Goal: Transaction & Acquisition: Purchase product/service

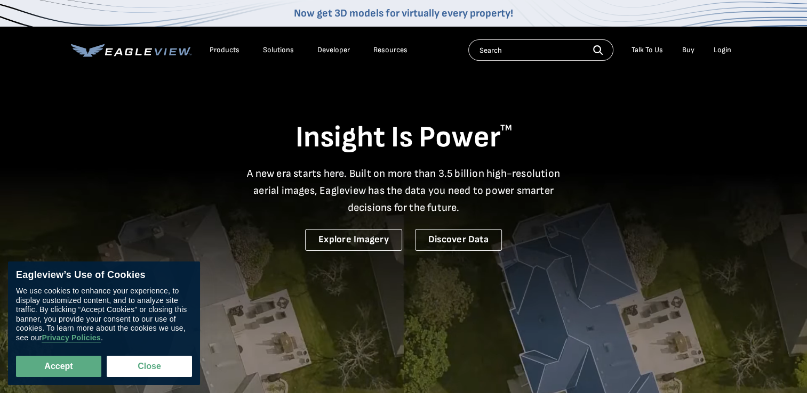
click at [726, 53] on div "Login" at bounding box center [722, 50] width 18 height 10
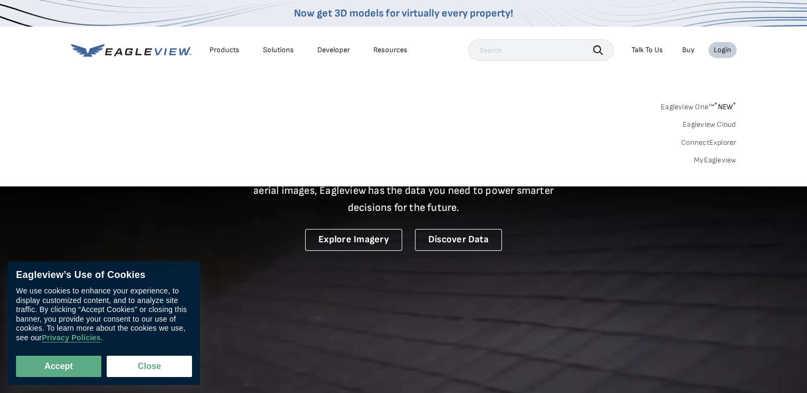
click at [713, 158] on link "MyEagleview" at bounding box center [715, 161] width 43 height 10
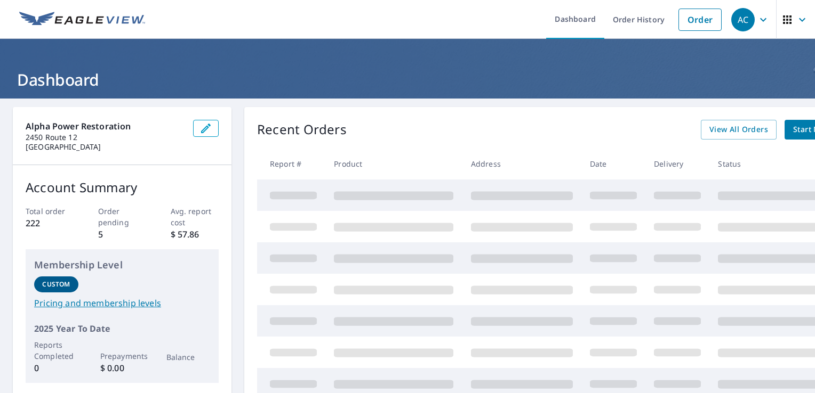
click at [629, 19] on link "Order History" at bounding box center [638, 19] width 69 height 39
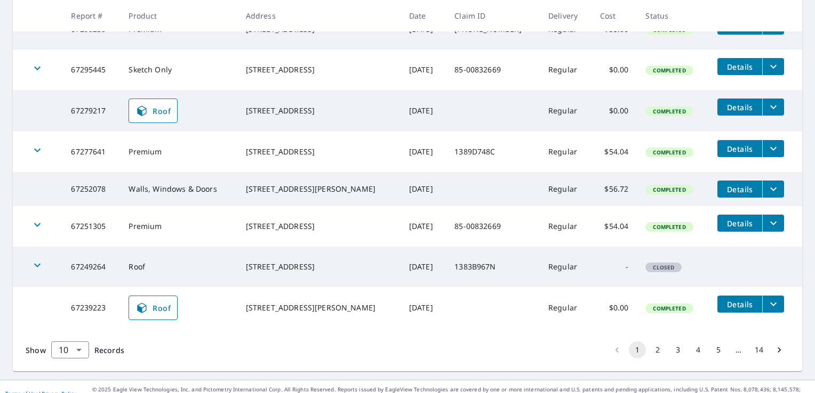
scroll to position [325, 0]
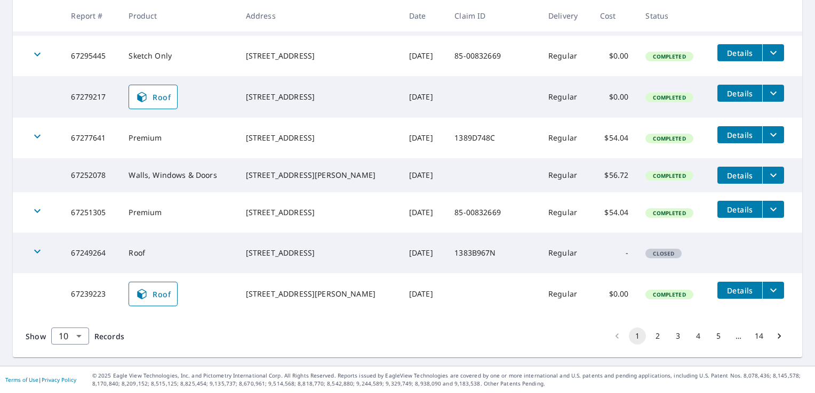
click at [774, 340] on icon "Go to next page" at bounding box center [779, 336] width 11 height 11
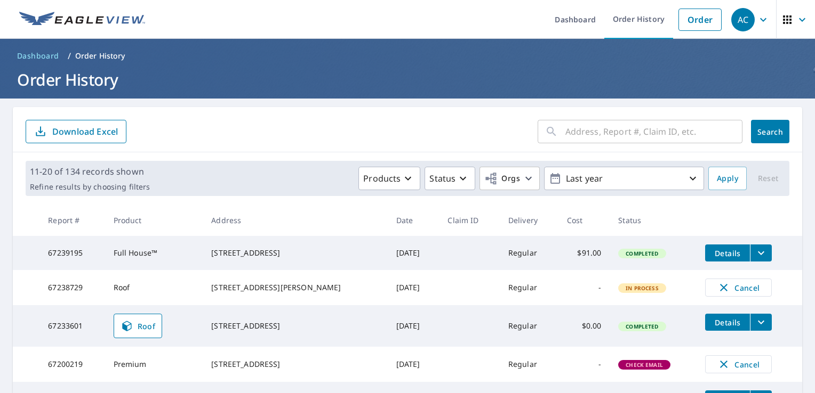
click at [720, 292] on icon "button" at bounding box center [723, 287] width 7 height 7
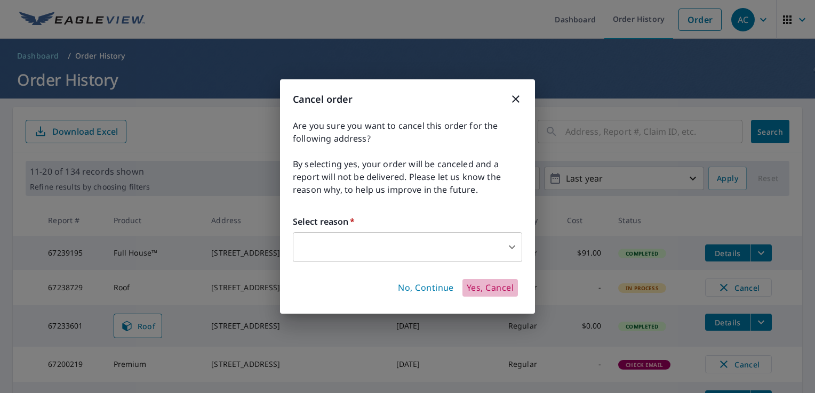
click at [498, 291] on span "Yes, Cancel" at bounding box center [489, 289] width 47 height 12
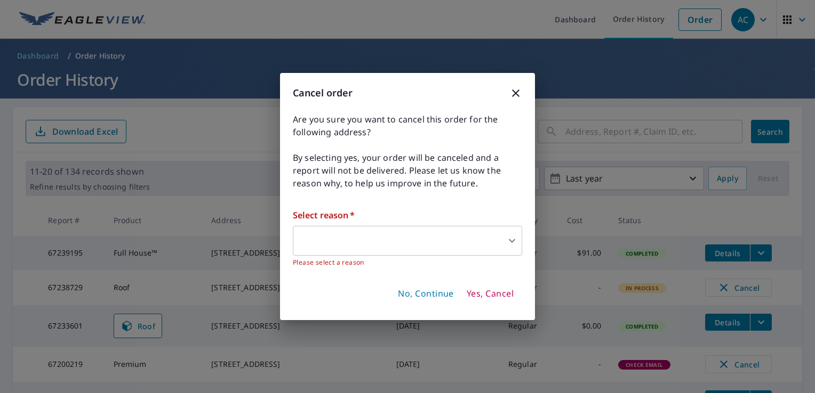
click at [480, 233] on body "AC AC Dashboard Order History Order AC Dashboard / Order History Order History …" at bounding box center [407, 196] width 815 height 393
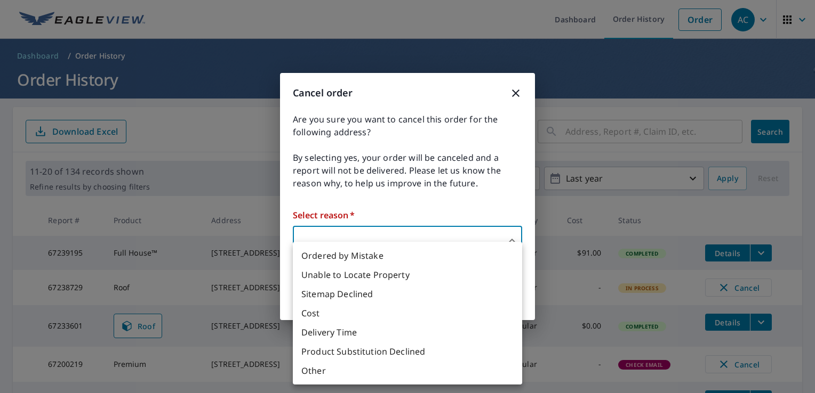
click at [351, 332] on li "Delivery Time" at bounding box center [407, 332] width 229 height 19
type input "34"
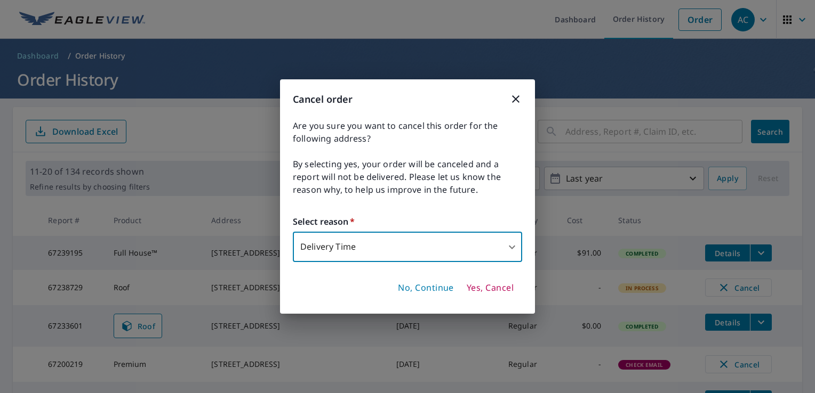
click at [501, 291] on span "Yes, Cancel" at bounding box center [489, 289] width 47 height 12
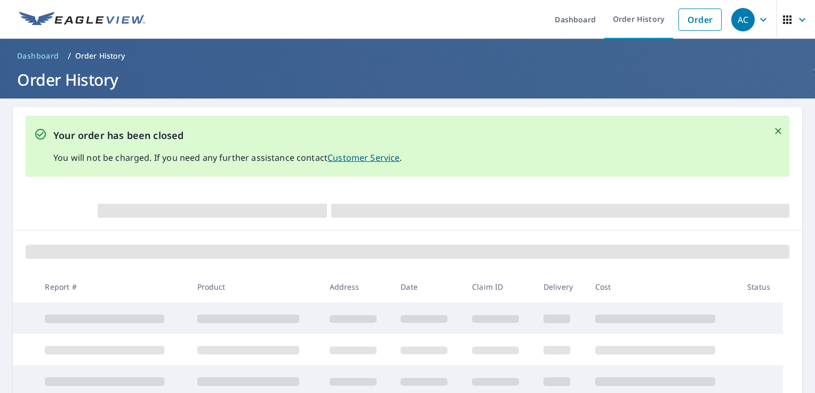
click at [699, 27] on link "Order" at bounding box center [699, 20] width 43 height 22
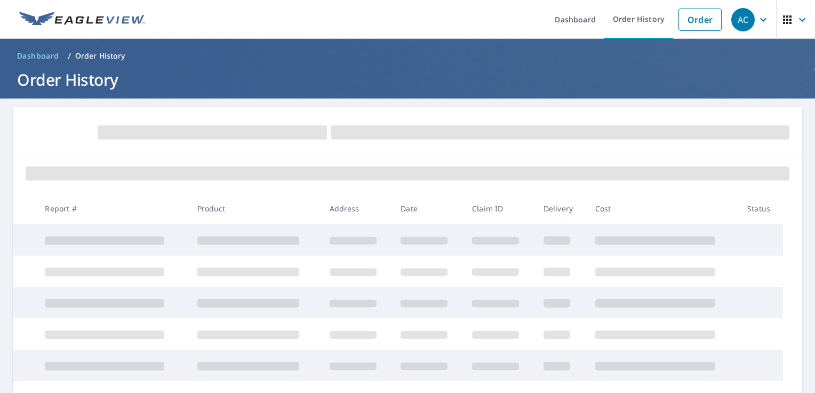
click at [736, 20] on div "AC" at bounding box center [742, 19] width 23 height 23
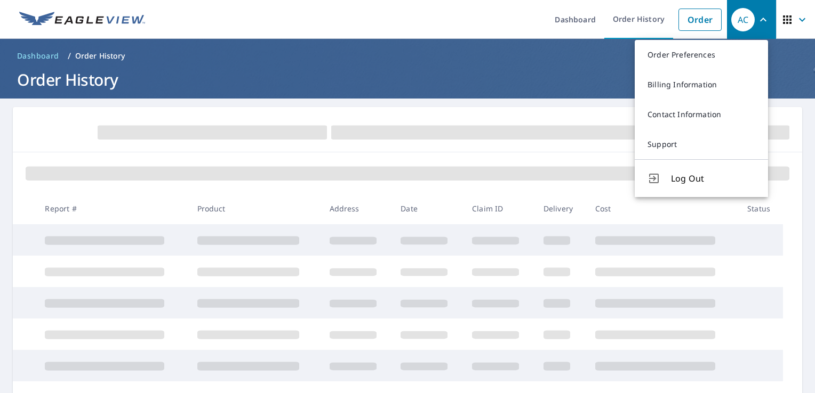
click at [691, 22] on link "Order" at bounding box center [699, 20] width 43 height 22
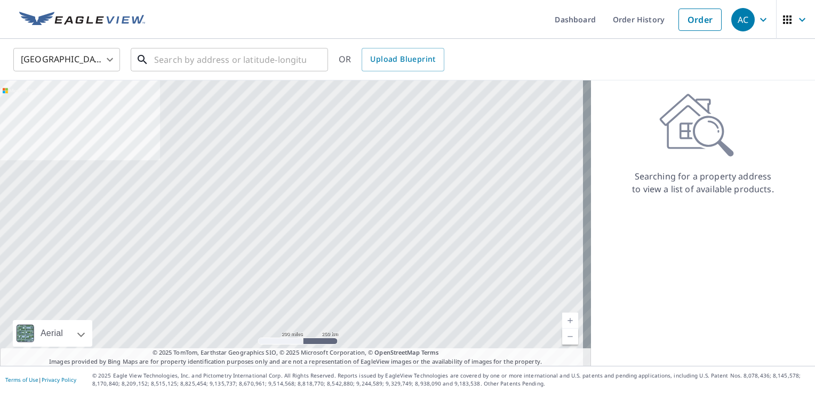
click at [299, 58] on input "text" at bounding box center [230, 60] width 152 height 30
